Goal: Find specific fact: Find specific fact

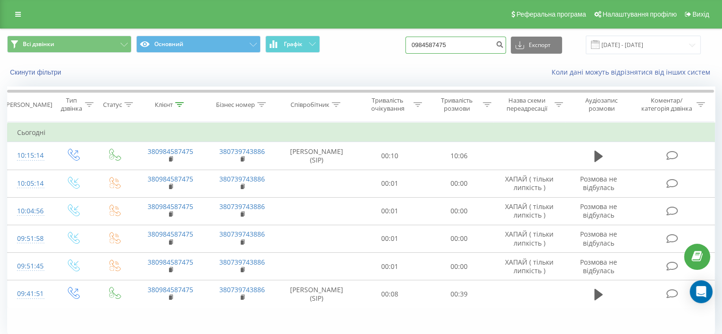
click at [455, 38] on input "0984587475" at bounding box center [455, 45] width 101 height 17
paste input "633420619"
type input "0633420619"
click at [504, 45] on icon "submit" at bounding box center [500, 43] width 8 height 6
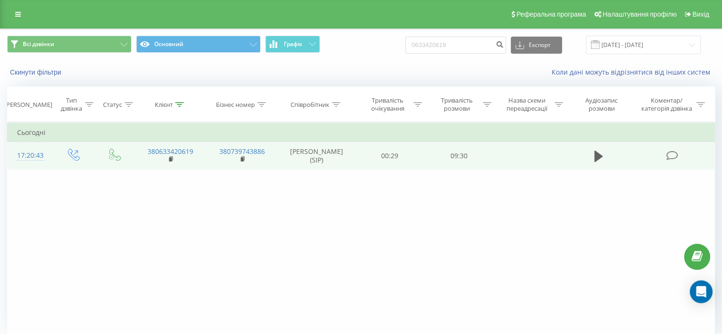
click at [676, 160] on icon at bounding box center [672, 156] width 12 height 10
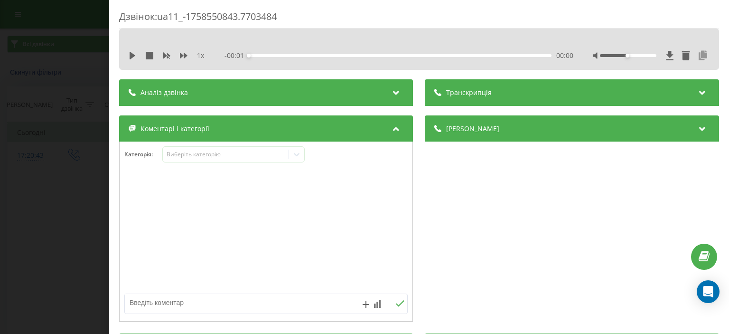
click at [698, 55] on icon at bounding box center [703, 55] width 11 height 9
